Goal: Task Accomplishment & Management: Use online tool/utility

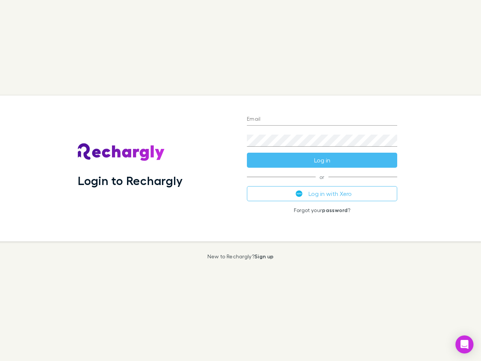
click at [240, 180] on div "Login to Rechargly" at bounding box center [156, 168] width 169 height 146
click at [322, 119] on input "Email" at bounding box center [322, 119] width 150 height 12
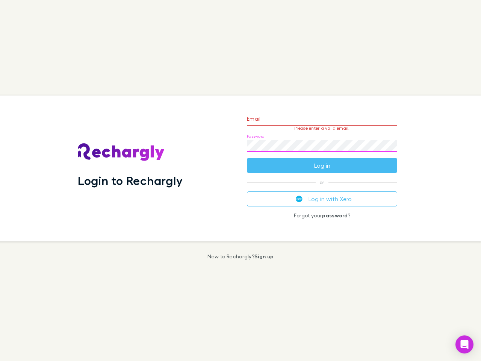
click at [322, 160] on form "Email Please enter a valid email. Password Log in" at bounding box center [322, 139] width 150 height 65
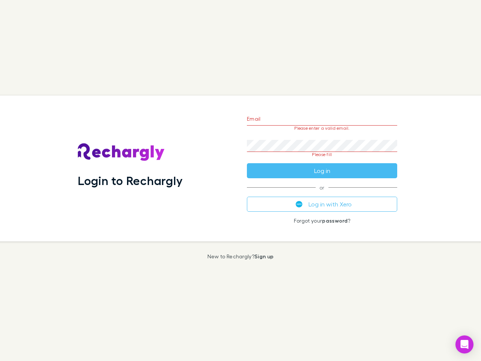
click at [322, 193] on div "Email Please enter a valid email. Password Please fill Log in or Log in with Xe…" at bounding box center [322, 168] width 162 height 146
click at [464, 344] on icon "Open Intercom Messenger" at bounding box center [465, 344] width 8 height 9
